Goal: Information Seeking & Learning: Learn about a topic

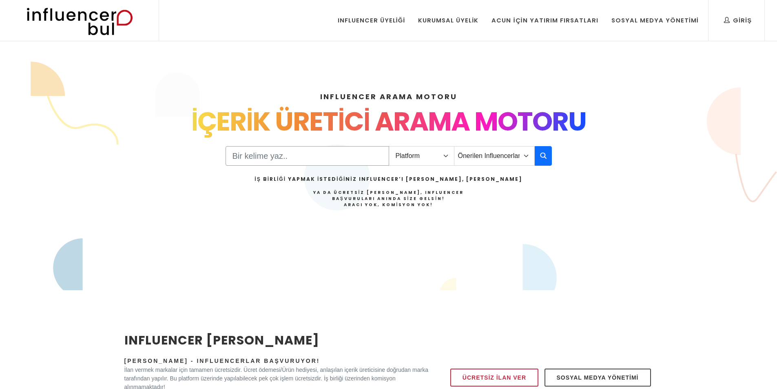
click at [270, 156] on input "Search" at bounding box center [308, 156] width 164 height 20
click at [415, 154] on select "Platform Instagram Facebook Youtube Tiktok Twitter Twitch" at bounding box center [422, 156] width 66 height 20
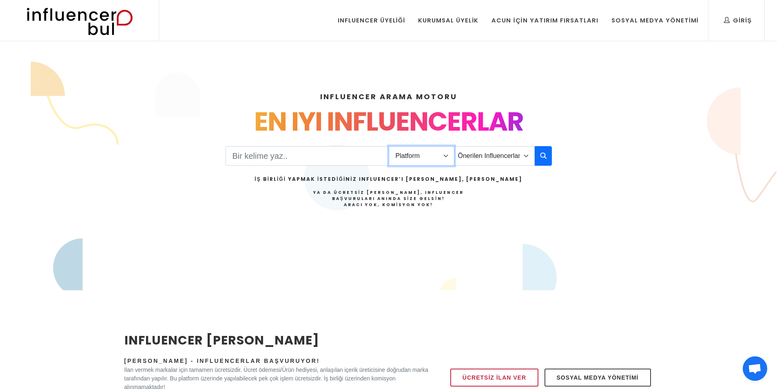
select select "1"
click at [389, 146] on select "Platform Instagram Facebook Youtube Tiktok Twitter Twitch" at bounding box center [422, 156] width 66 height 20
click at [467, 168] on div "Platform Instagram Facebook Youtube Tiktok Twitter Twitch Önerilen Influencerla…" at bounding box center [389, 187] width 326 height 82
click at [492, 156] on select "Önerilen Influencerlar Aile & [PERSON_NAME] & [PERSON_NAME] [PERSON_NAME] & Giy…" at bounding box center [494, 156] width 81 height 20
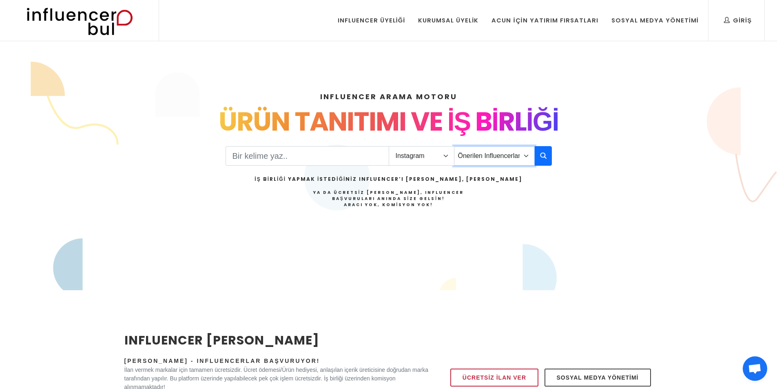
click at [454, 146] on select "Önerilen Influencerlar Aile & [PERSON_NAME] & [PERSON_NAME] [PERSON_NAME] & Giy…" at bounding box center [494, 156] width 81 height 20
click at [272, 161] on input "Search" at bounding box center [308, 156] width 164 height 20
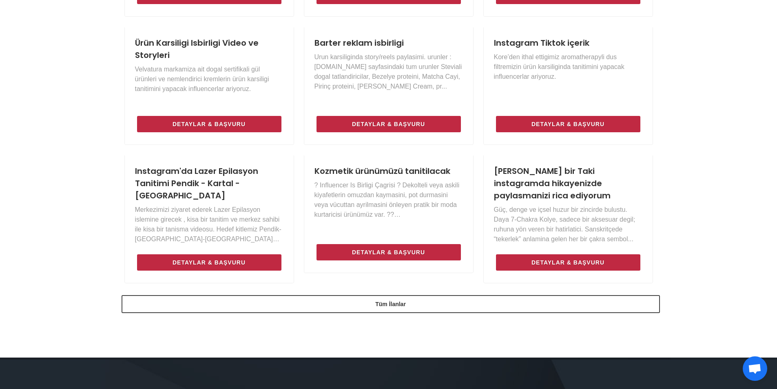
scroll to position [530, 0]
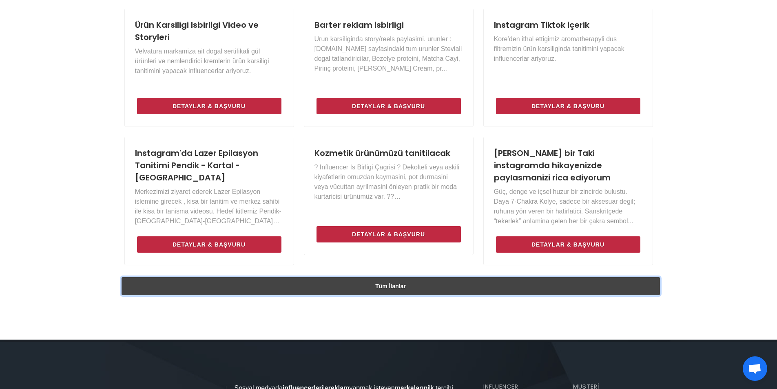
click at [445, 286] on link "Tüm İlanlar" at bounding box center [391, 286] width 538 height 18
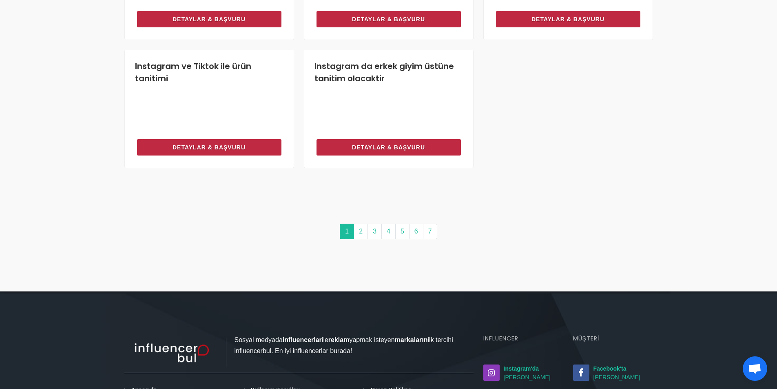
scroll to position [775, 0]
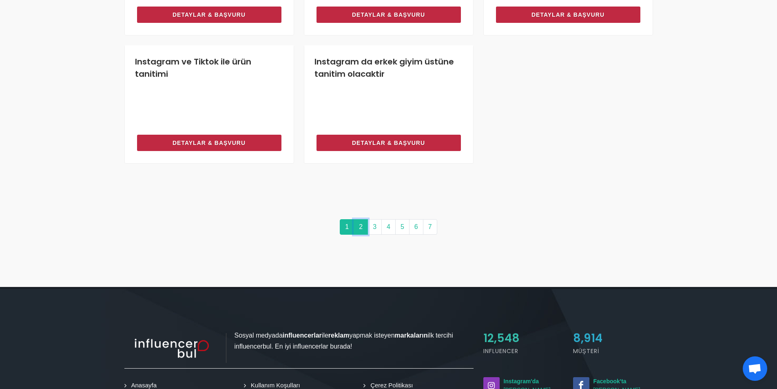
click at [363, 230] on link "2" at bounding box center [361, 226] width 14 height 15
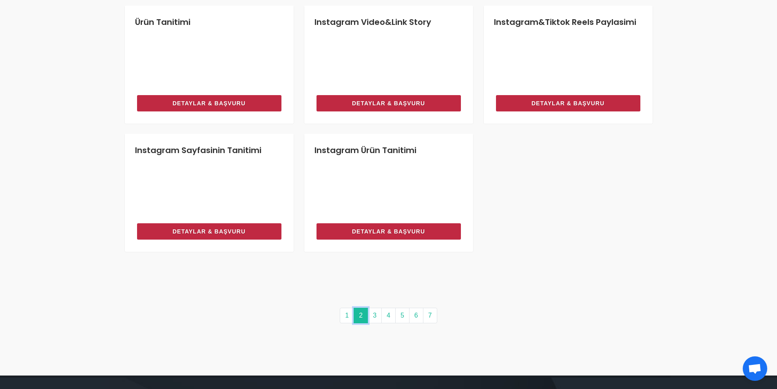
scroll to position [693, 0]
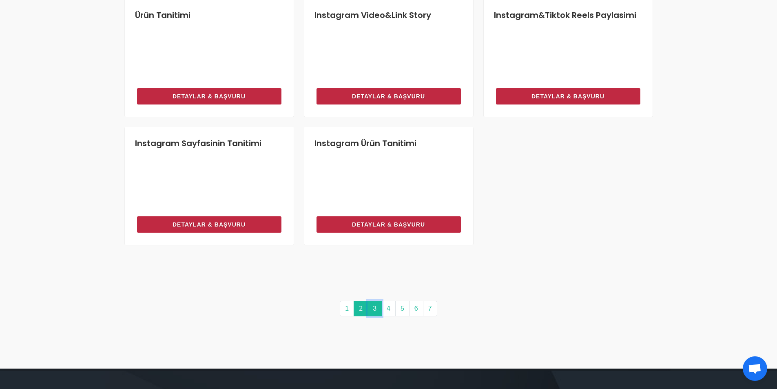
click at [375, 311] on link "3" at bounding box center [374, 308] width 14 height 15
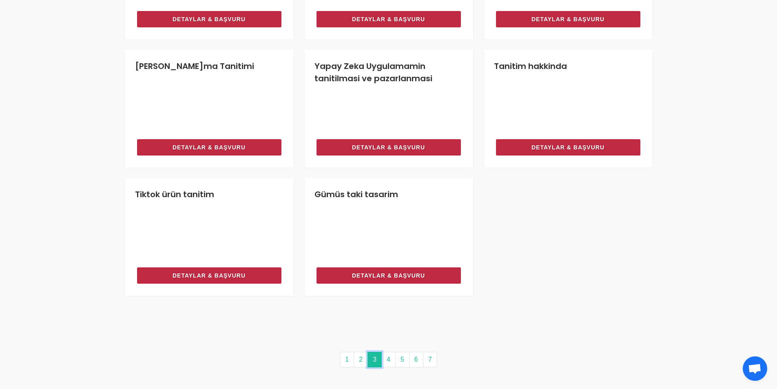
scroll to position [652, 0]
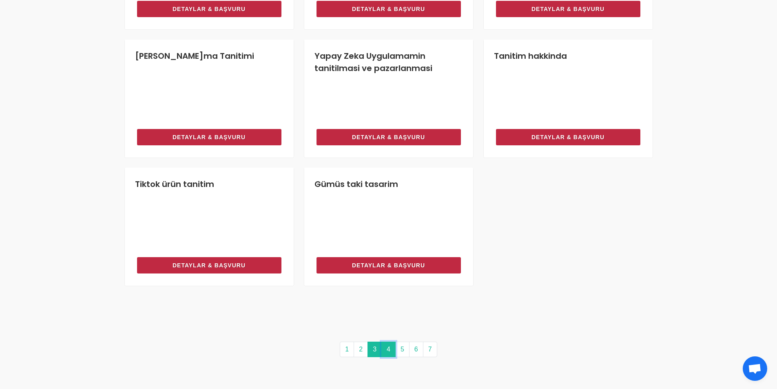
click at [388, 352] on link "4" at bounding box center [388, 348] width 14 height 15
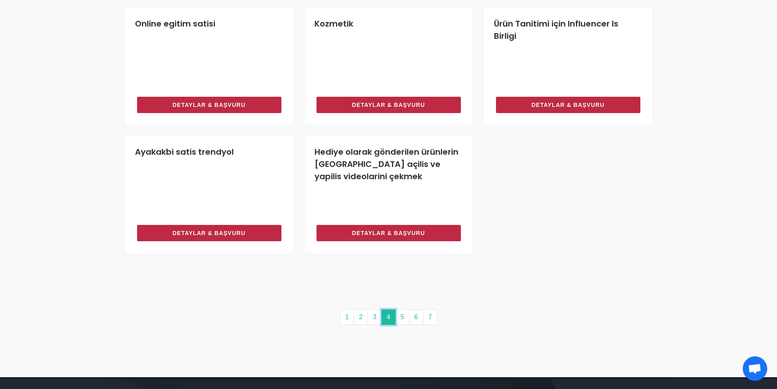
scroll to position [683, 0]
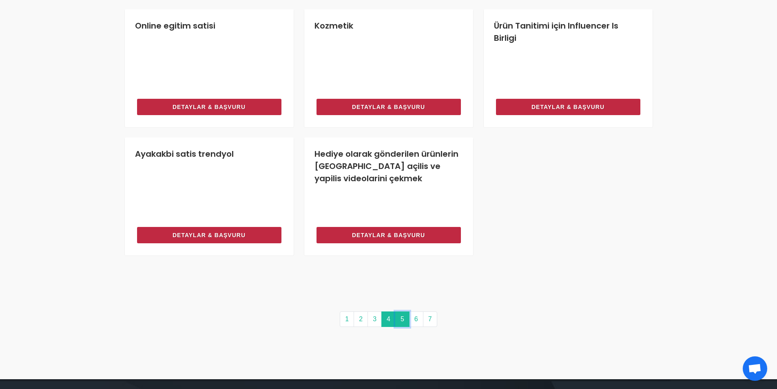
click at [398, 325] on link "5" at bounding box center [402, 318] width 14 height 15
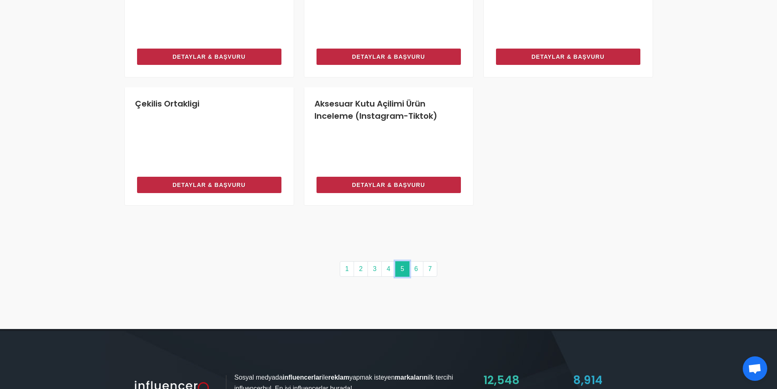
scroll to position [734, 0]
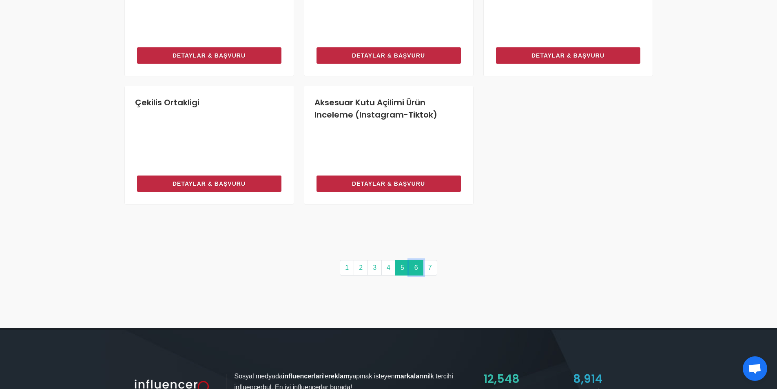
click at [412, 271] on link "6" at bounding box center [416, 267] width 14 height 15
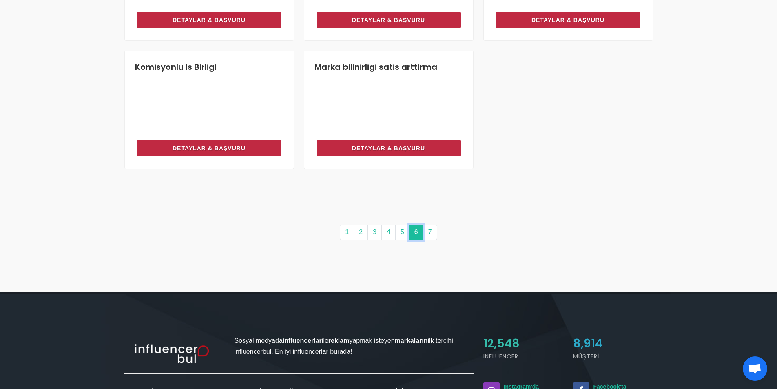
scroll to position [775, 0]
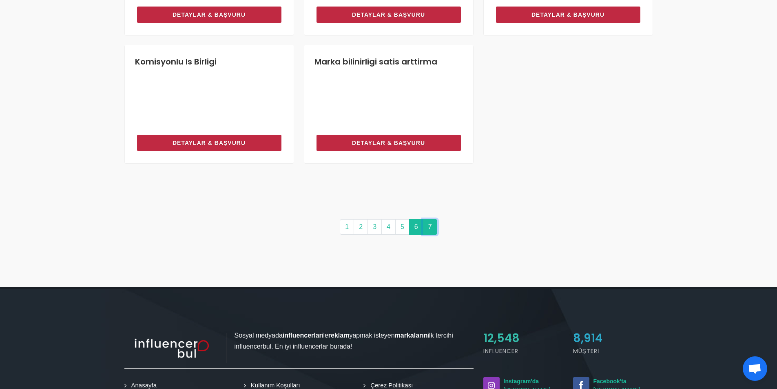
click at [434, 227] on link "7" at bounding box center [430, 226] width 14 height 15
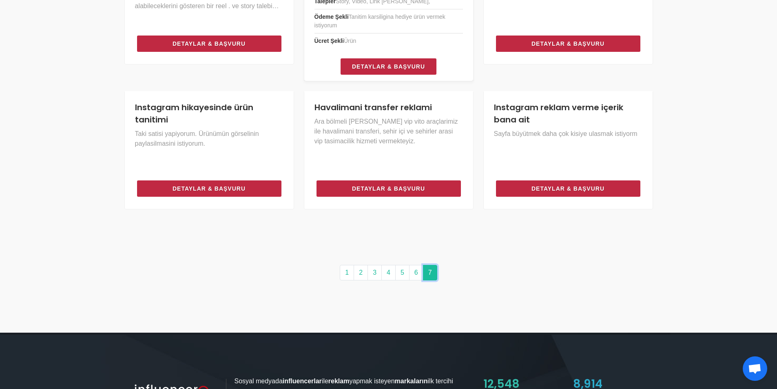
scroll to position [490, 0]
